Goal: Obtain resource: Download file/media

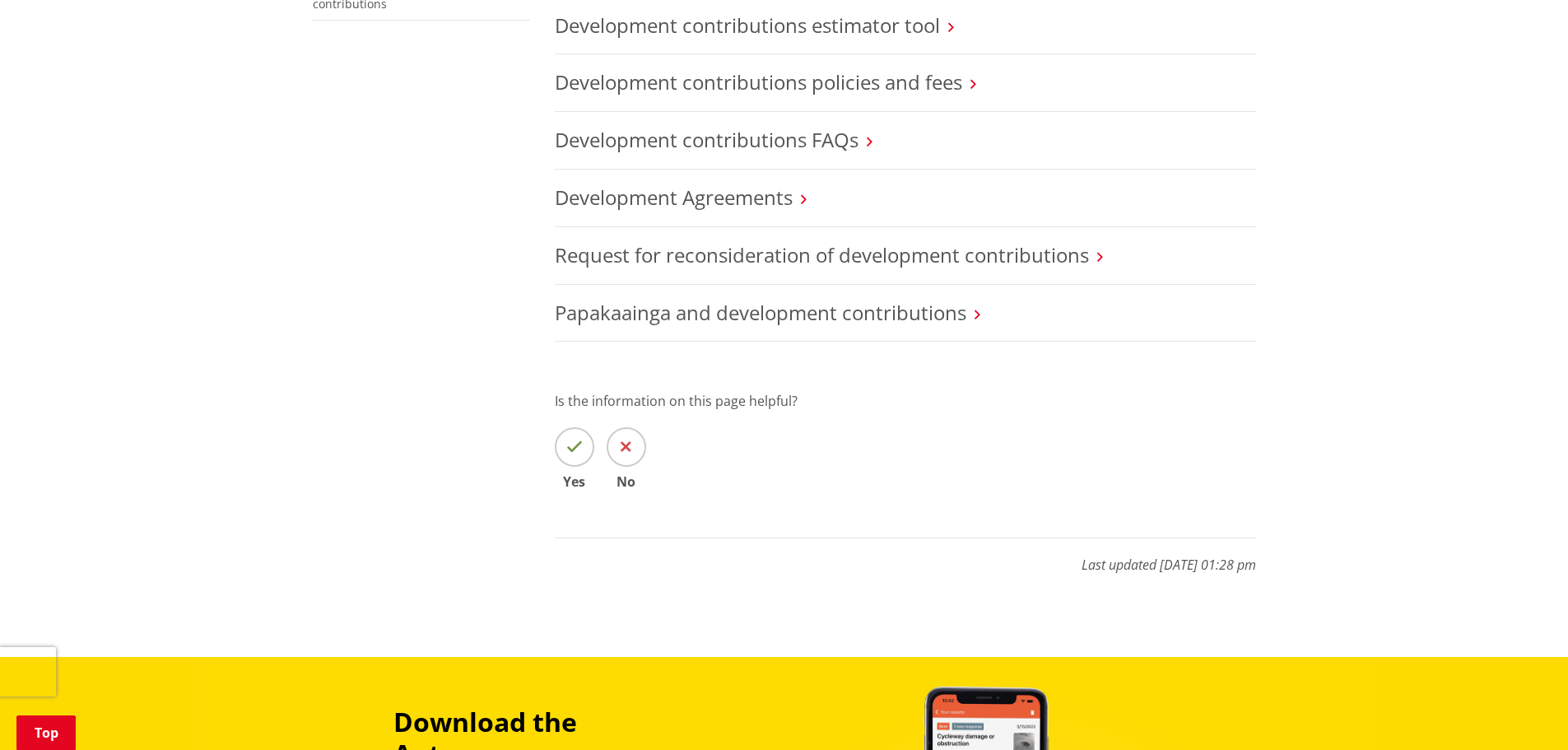
scroll to position [330, 0]
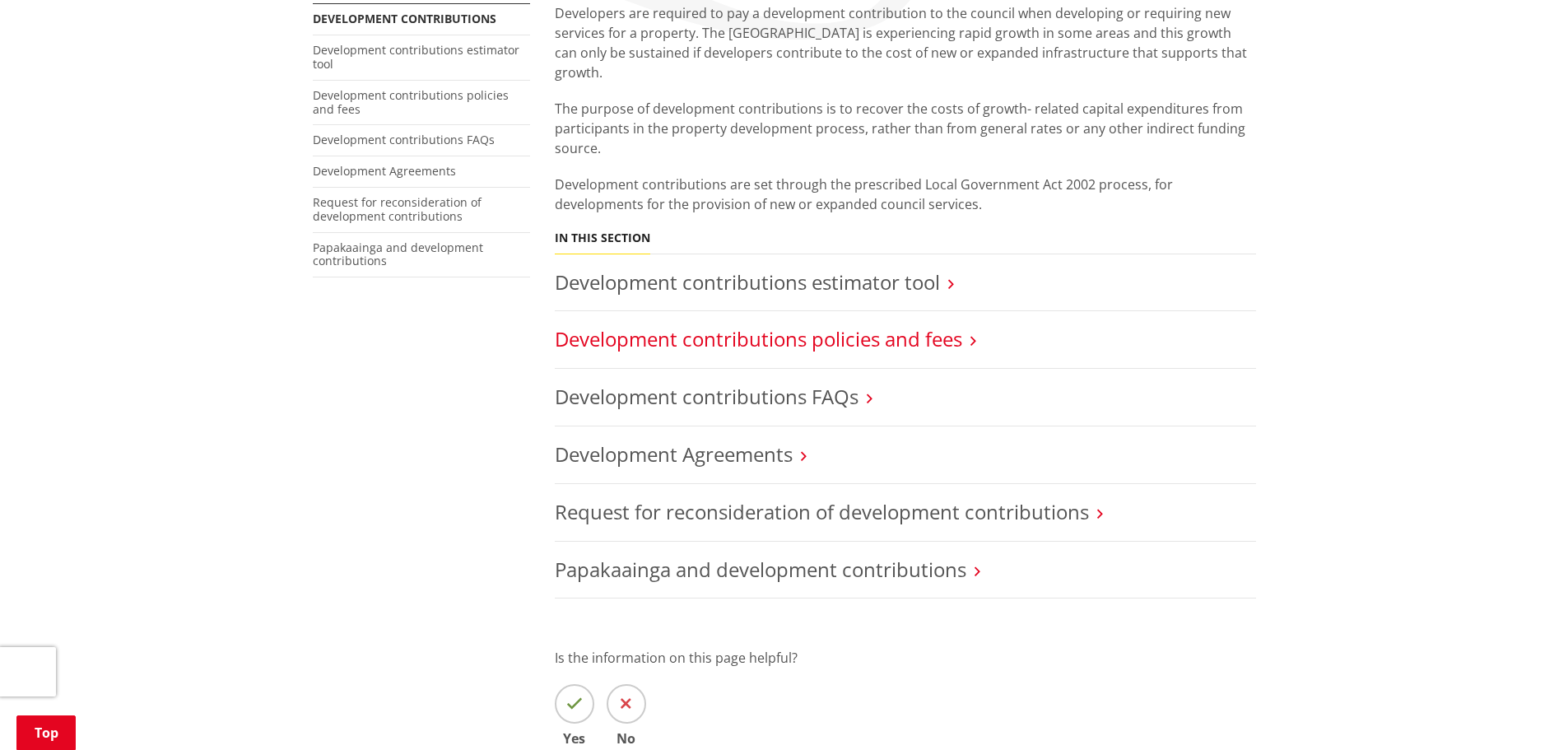
click at [729, 325] on link "Development contributions policies and fees" at bounding box center [758, 339] width 407 height 27
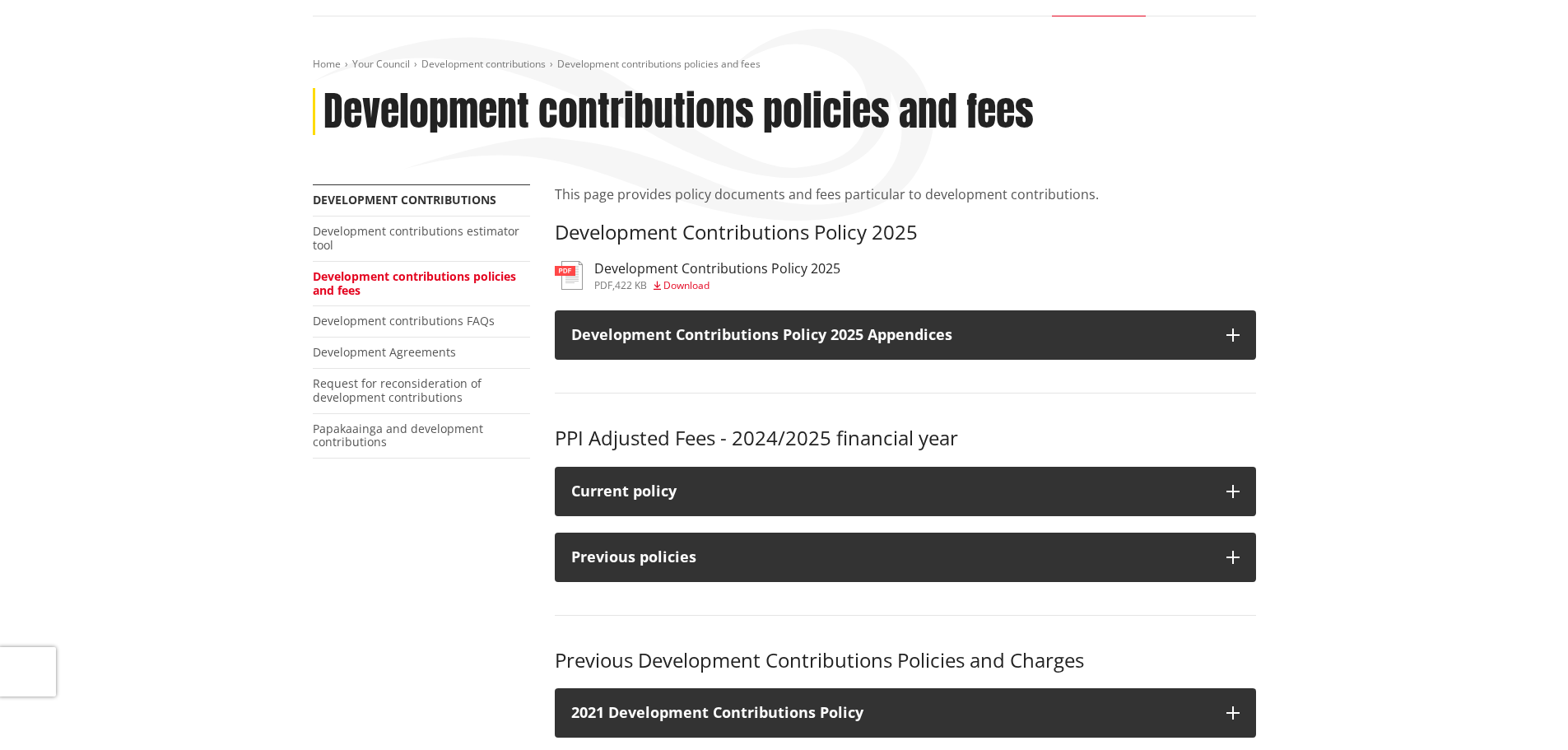
scroll to position [164, 0]
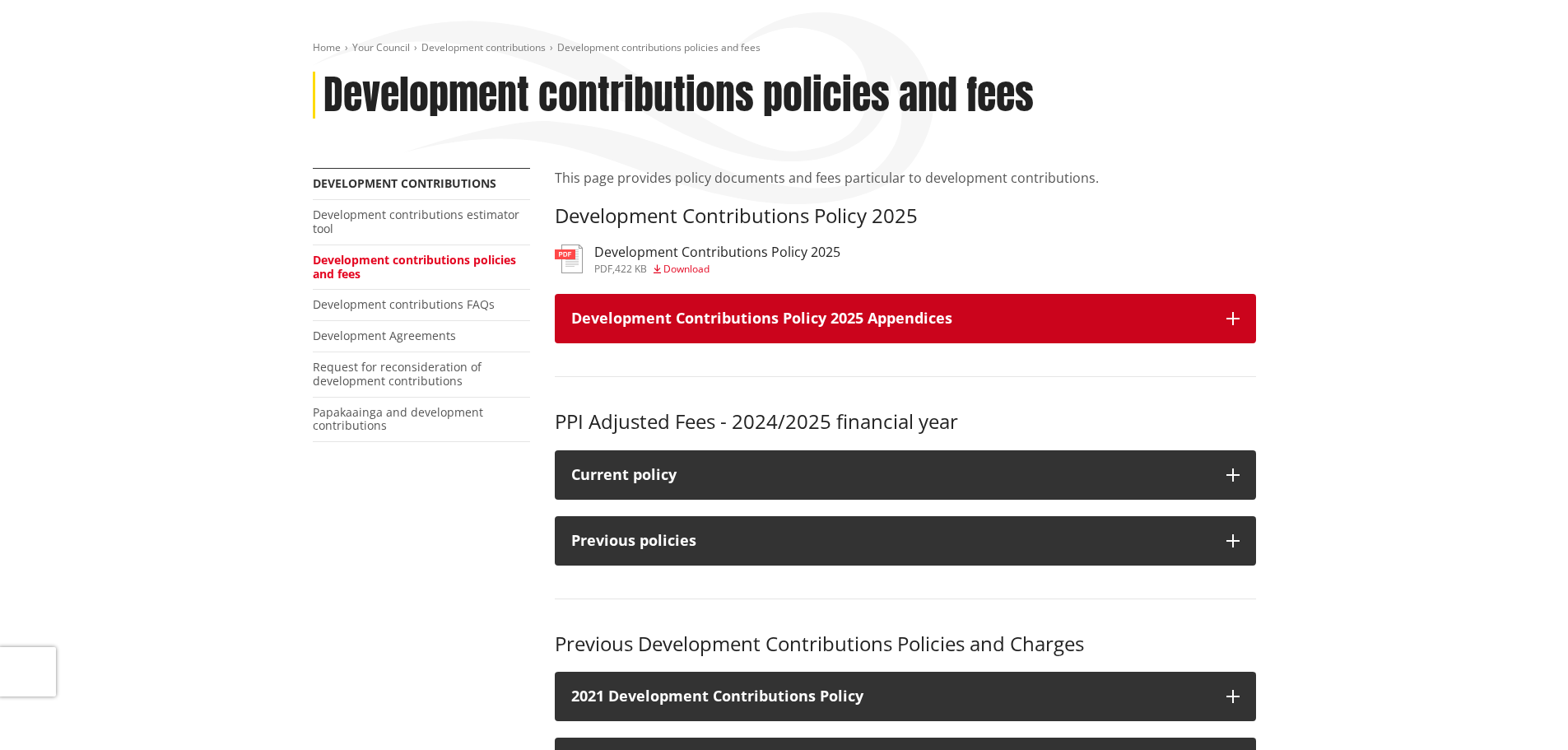
click at [878, 320] on h3 "Development Contributions Policy 2025 Appendices" at bounding box center [890, 318] width 639 height 16
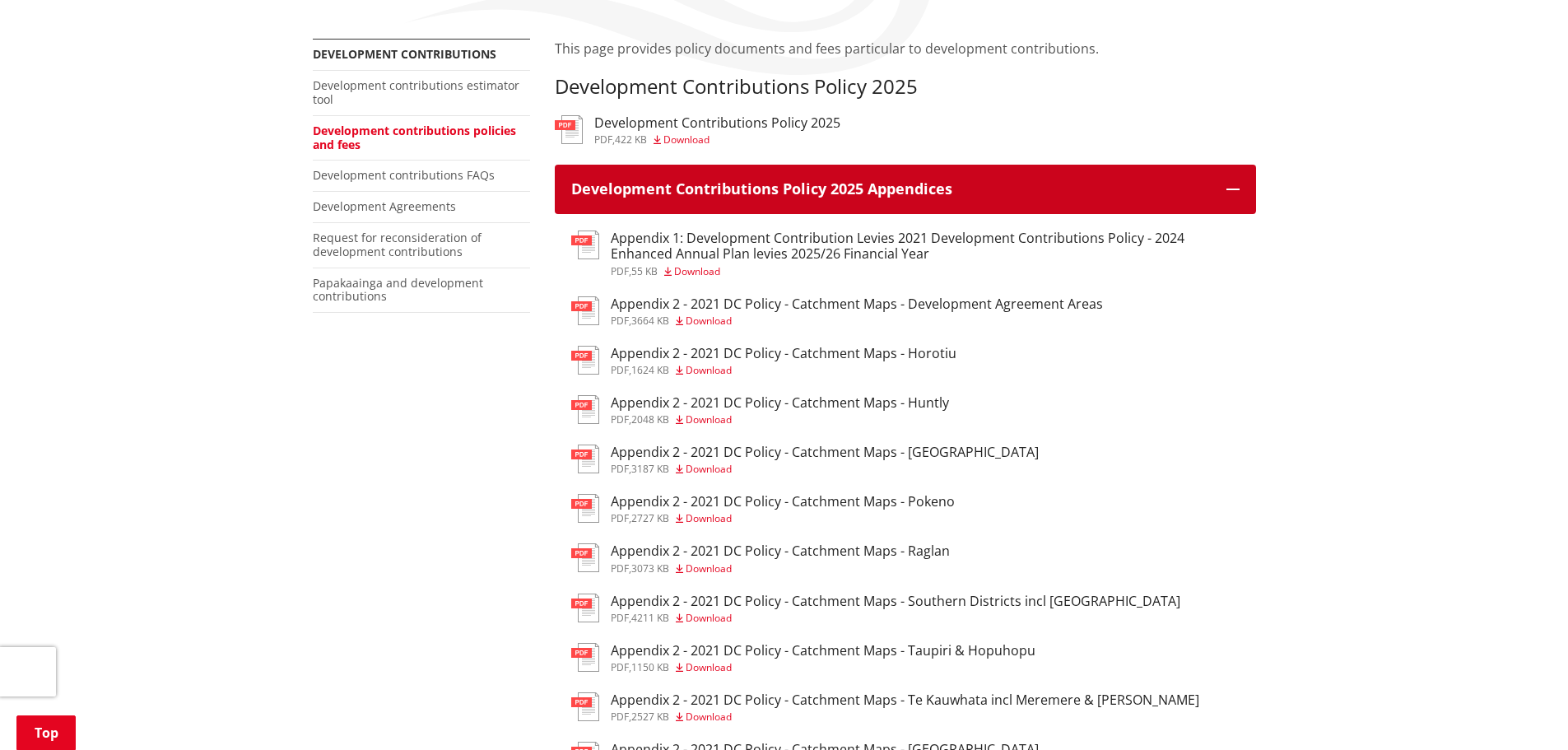
scroll to position [330, 0]
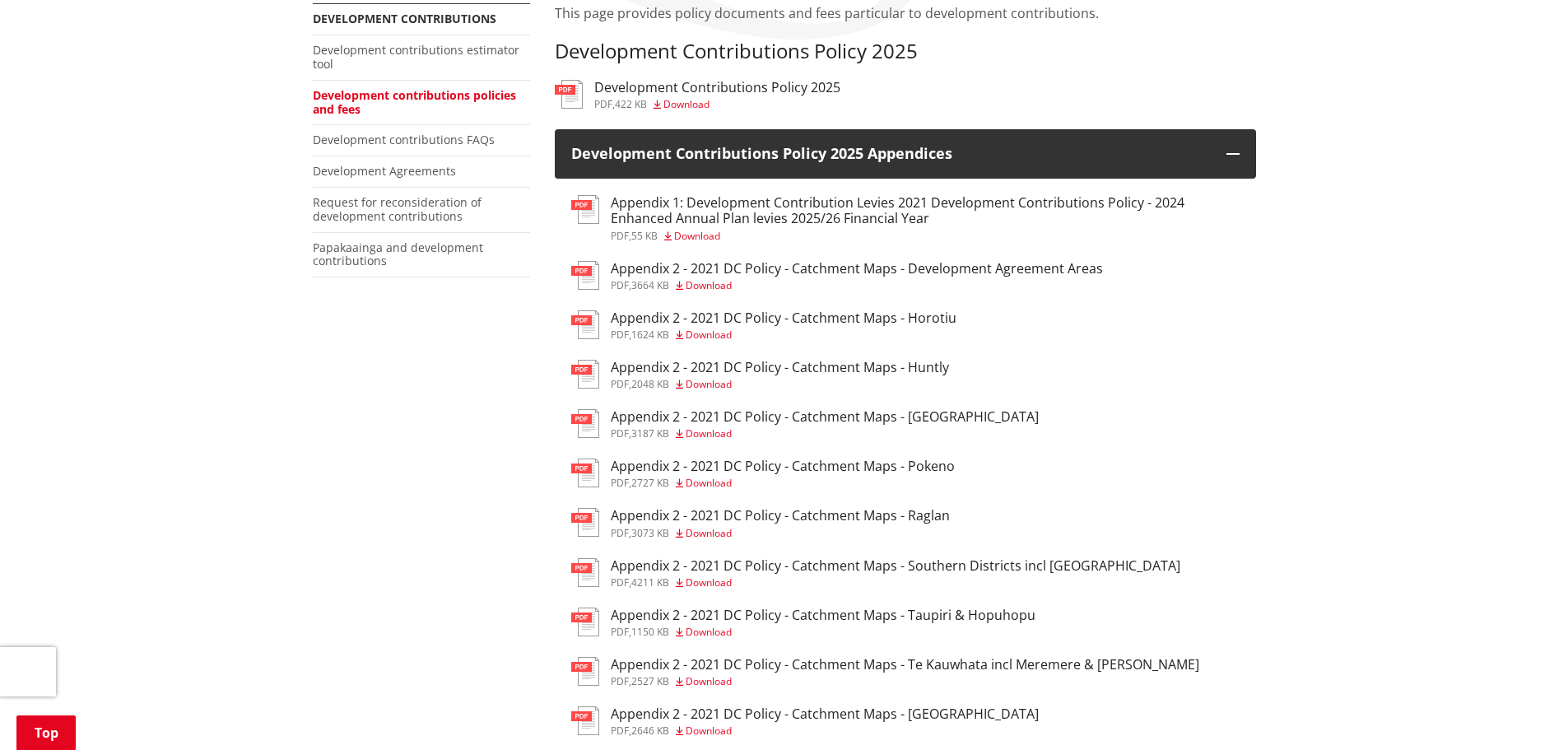
click at [710, 237] on span "Download" at bounding box center [697, 236] width 46 height 14
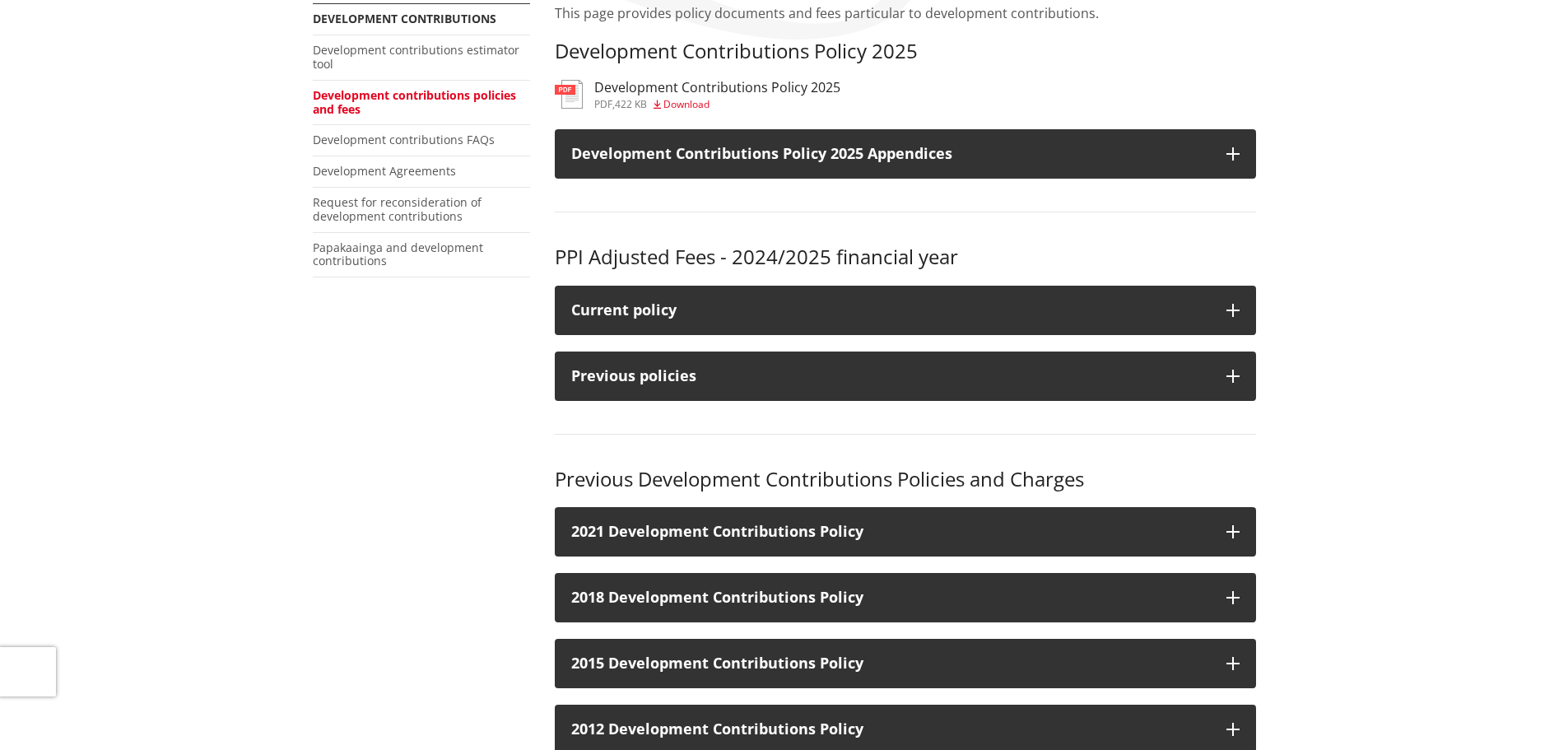
scroll to position [330, 0]
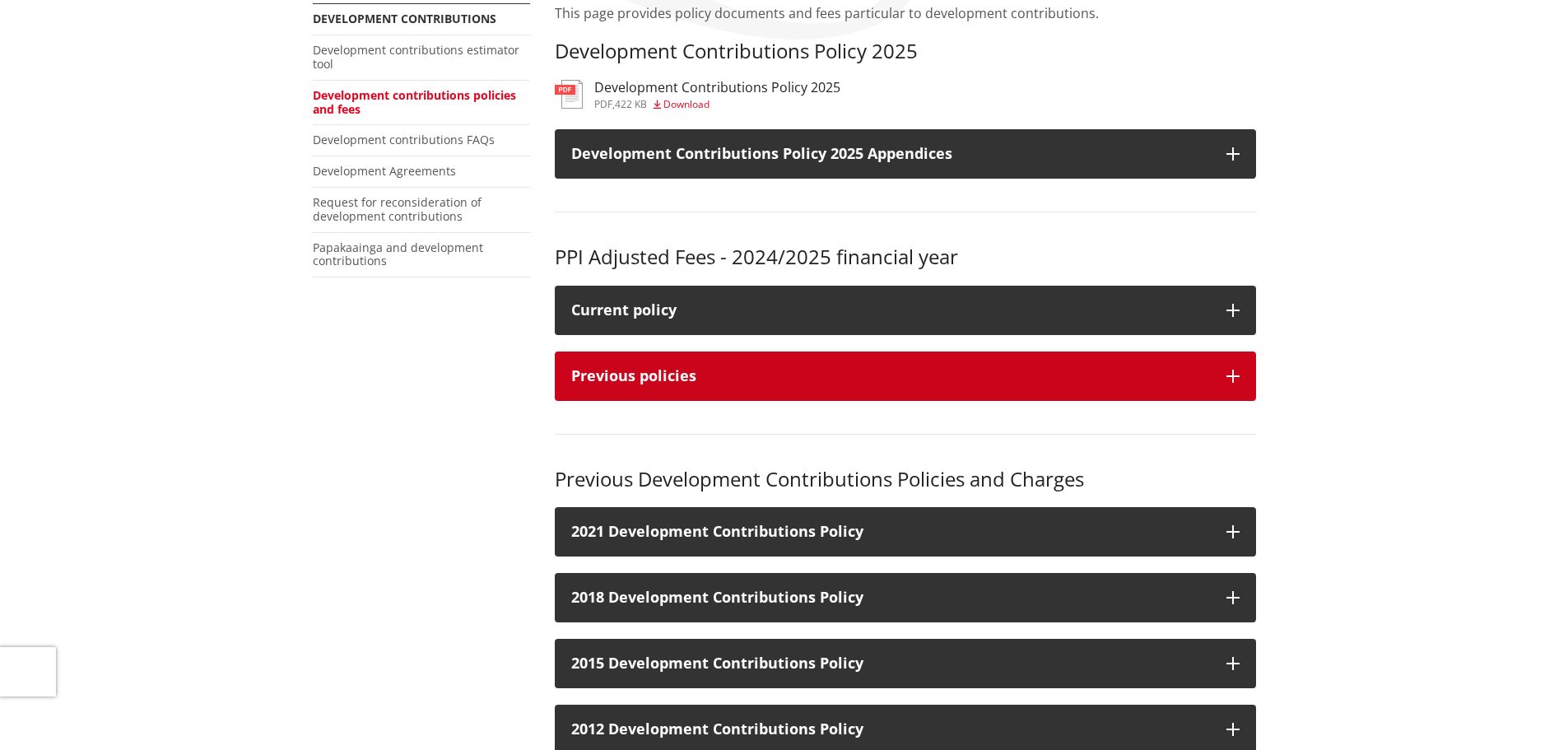
click at [1241, 369] on button "Previous policies" at bounding box center [906, 376] width 701 height 49
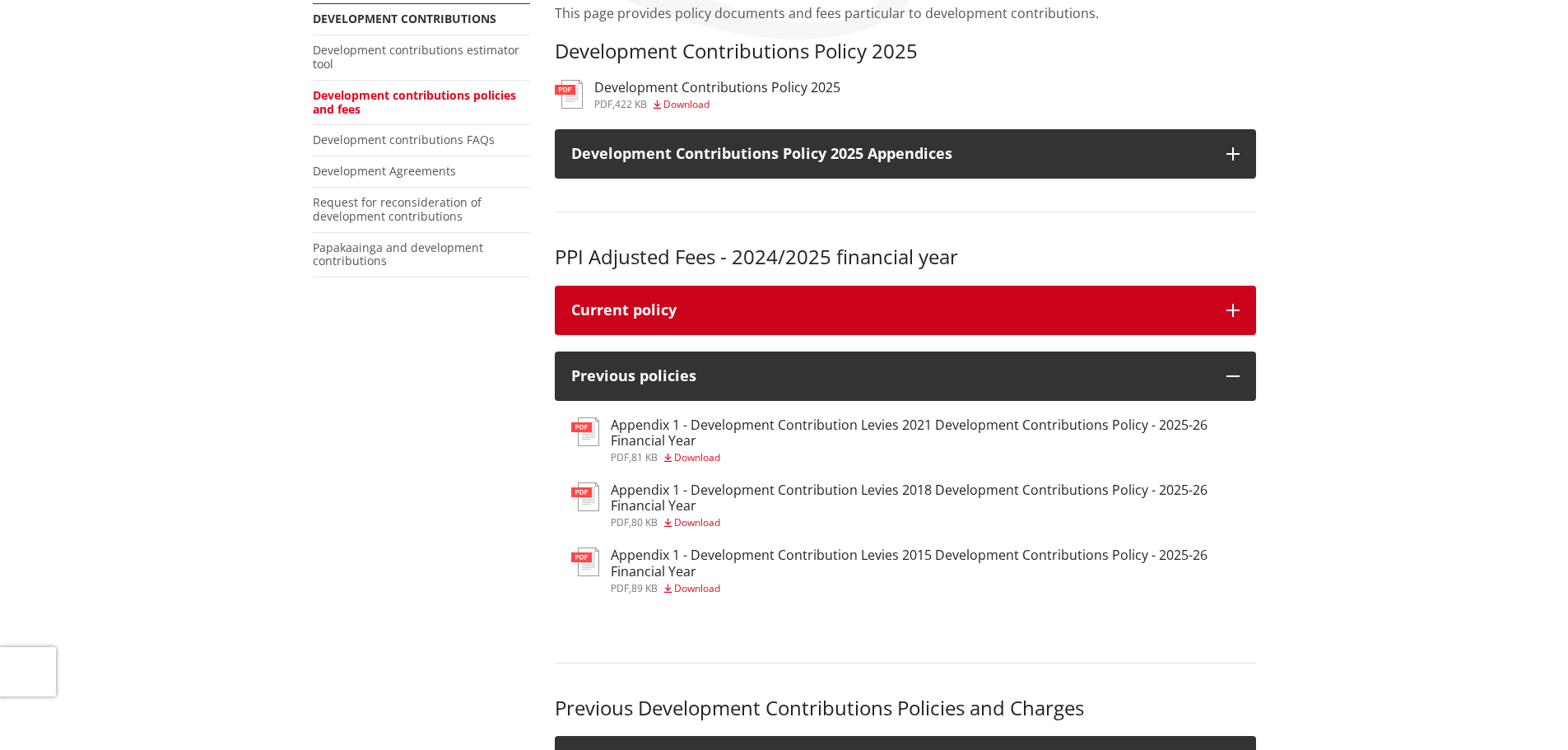
click at [1234, 305] on icon "button" at bounding box center [1233, 311] width 14 height 14
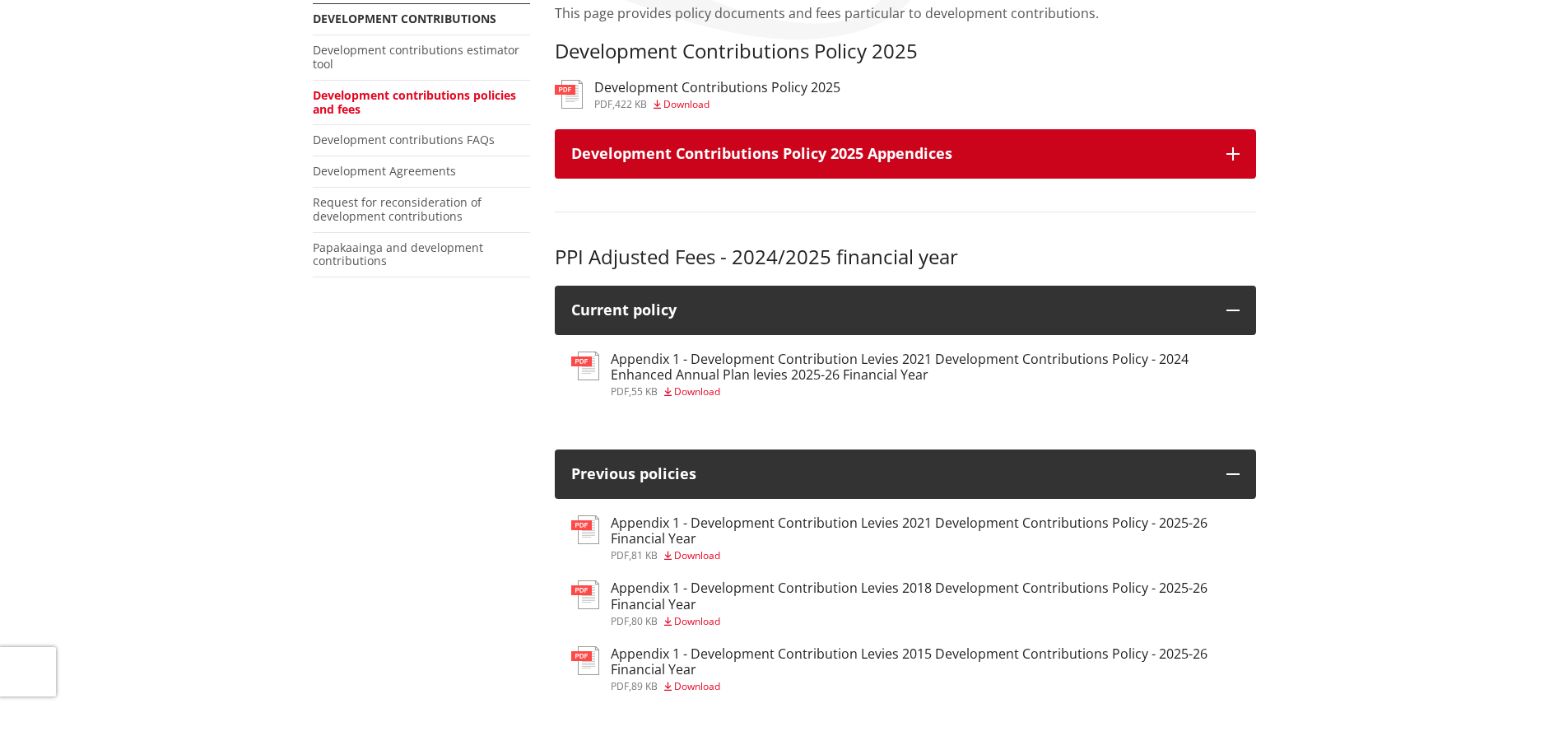
click at [1233, 153] on icon "button" at bounding box center [1233, 154] width 14 height 14
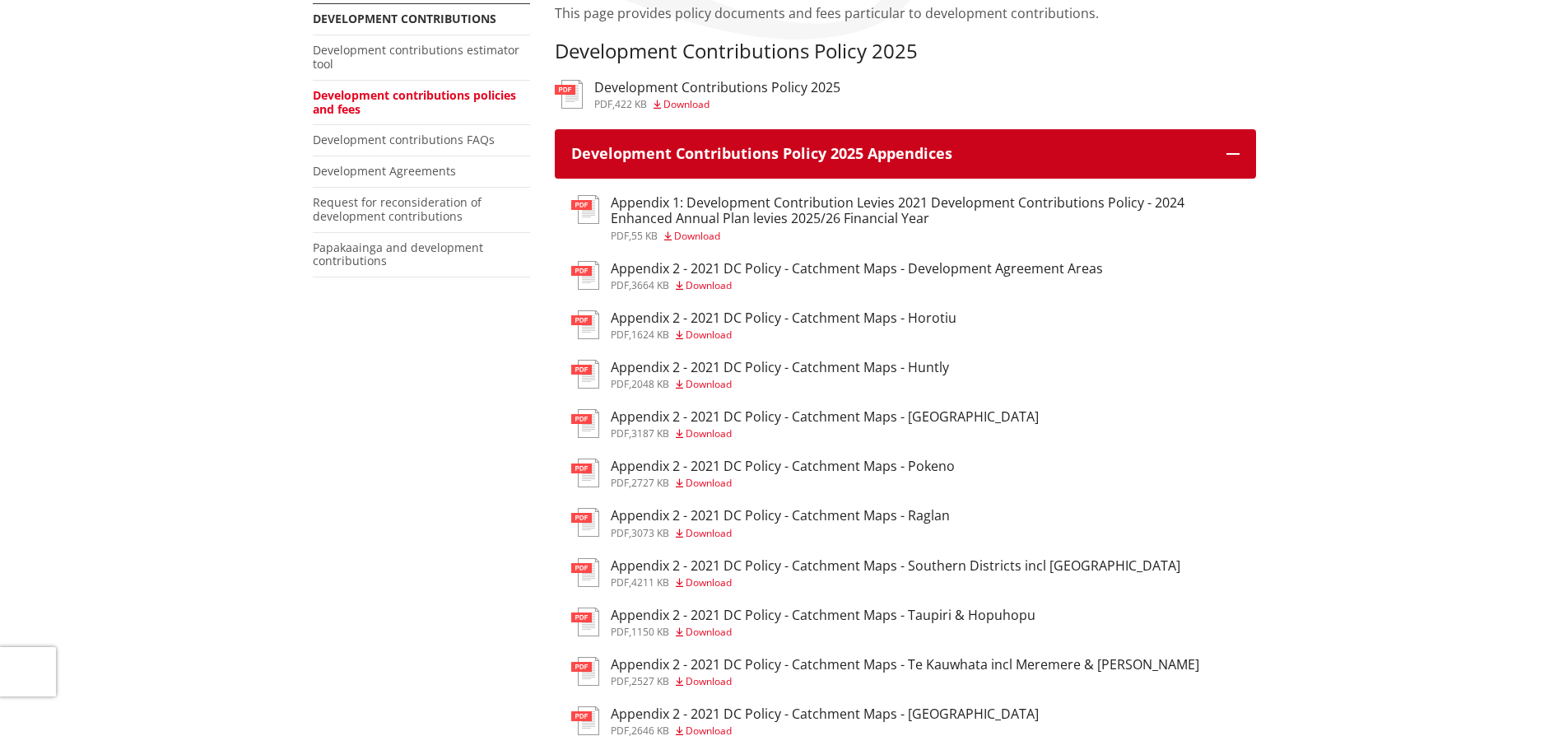
click at [1235, 152] on icon "button" at bounding box center [1233, 154] width 14 height 14
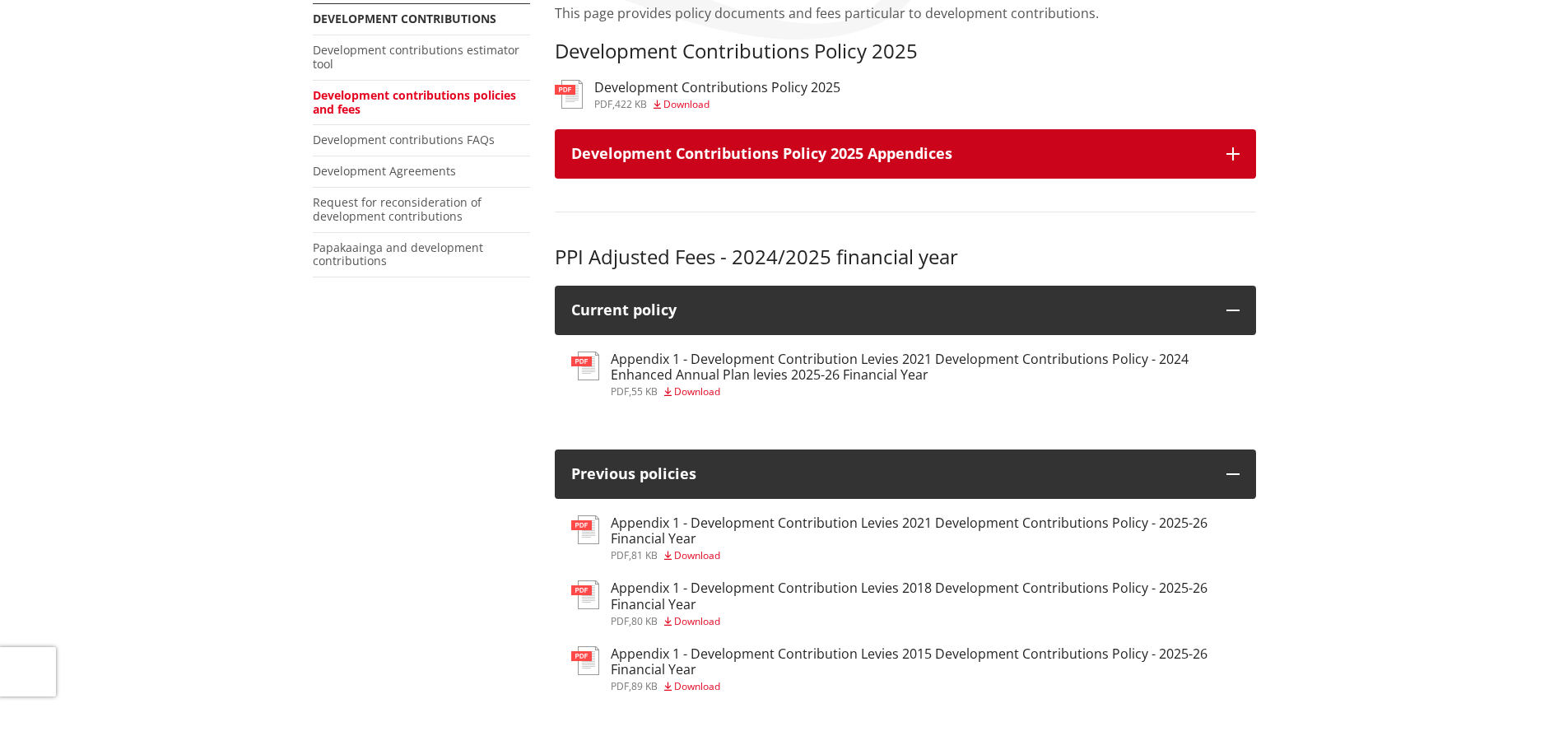
click at [1231, 150] on icon "button" at bounding box center [1233, 154] width 14 height 14
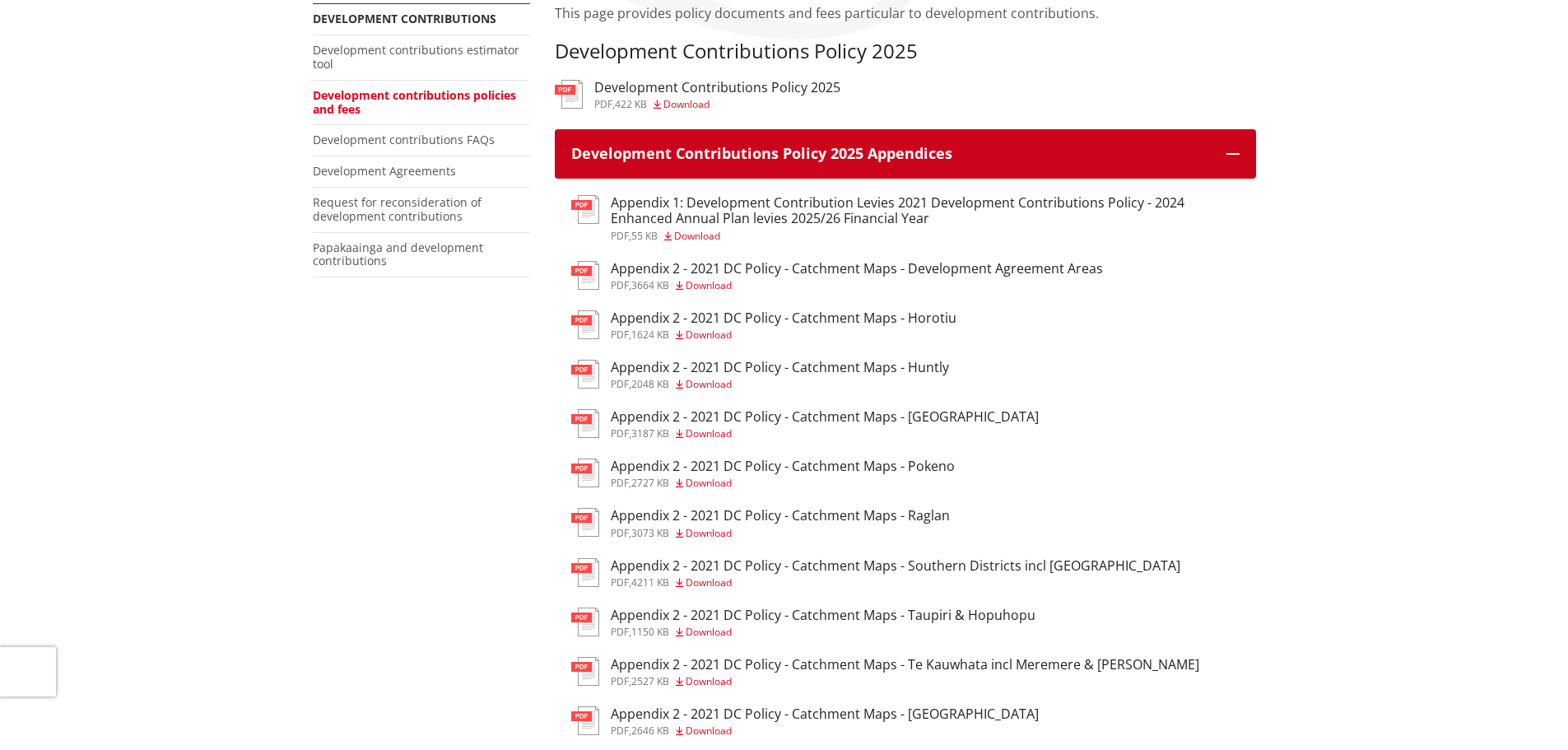
click at [1232, 155] on icon "button" at bounding box center [1233, 154] width 14 height 14
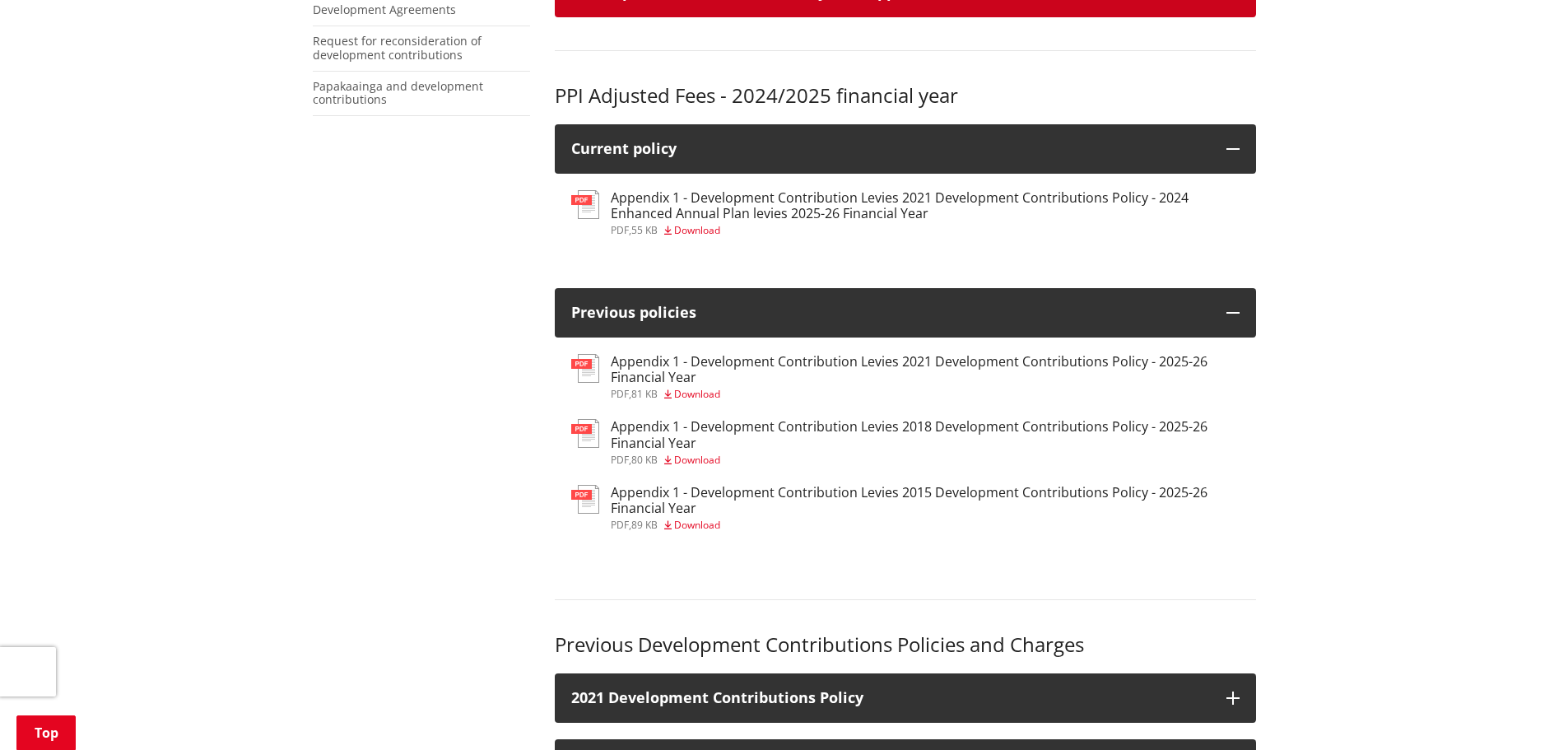
scroll to position [494, 0]
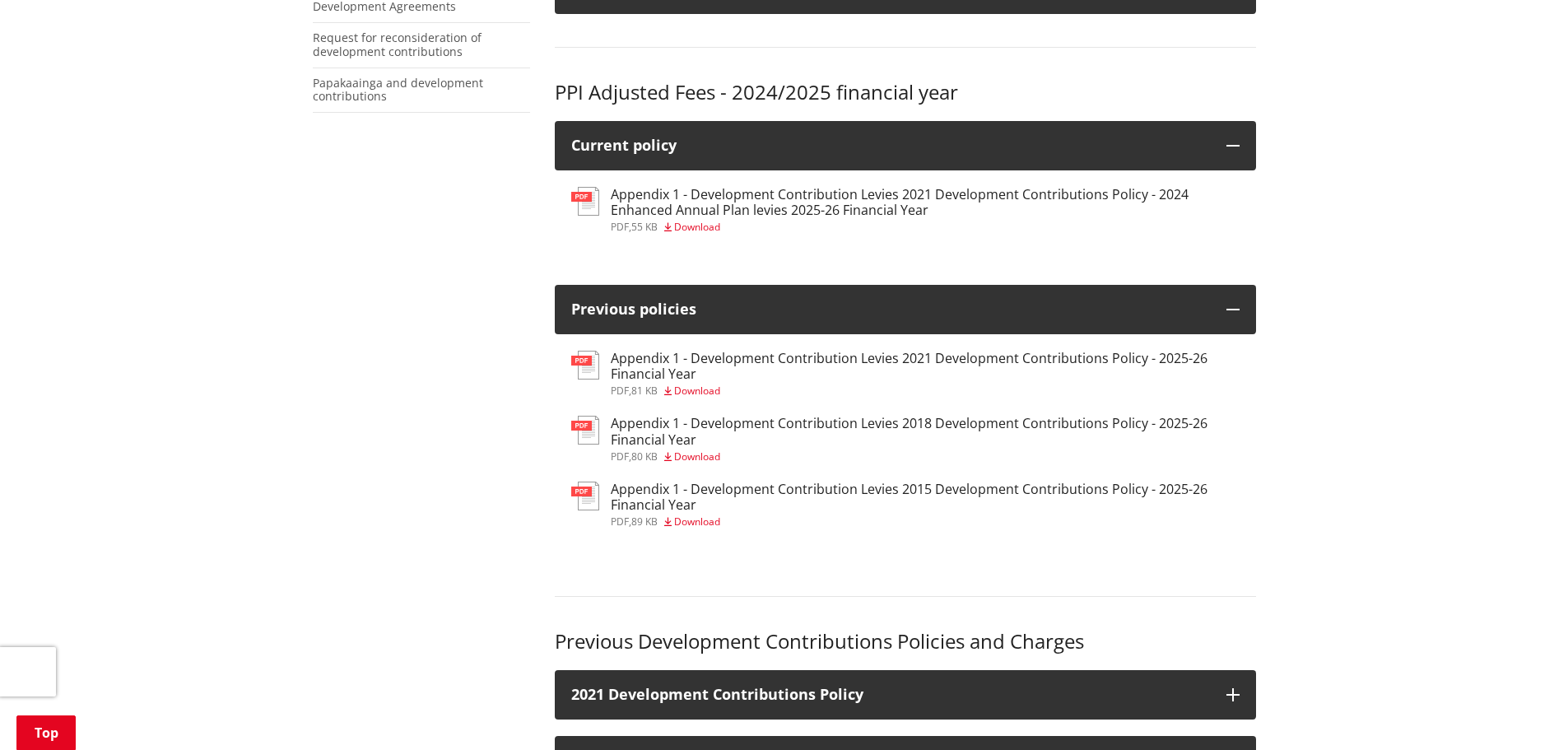
click at [697, 522] on span "Download" at bounding box center [697, 521] width 46 height 14
